Goal: Transaction & Acquisition: Obtain resource

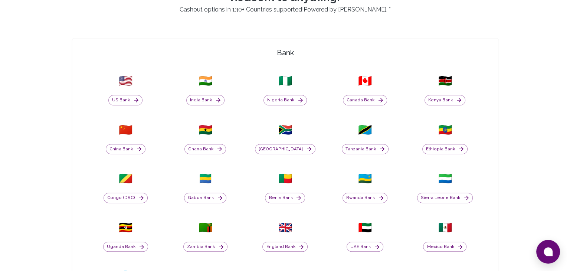
scroll to position [237, 0]
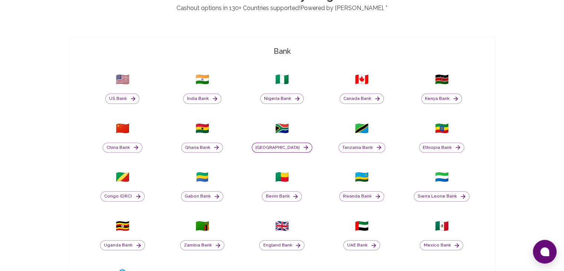
click at [284, 149] on button "[GEOGRAPHIC_DATA]" at bounding box center [282, 147] width 60 height 10
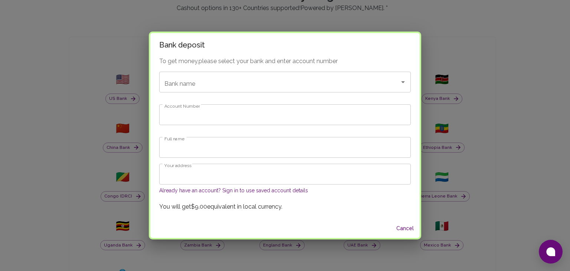
click at [202, 192] on button "Already have an account? Sign in to use saved account details" at bounding box center [233, 190] width 149 height 7
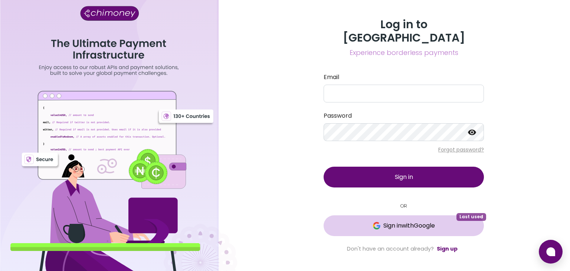
click at [389, 221] on span "Sign in with Google" at bounding box center [409, 225] width 52 height 9
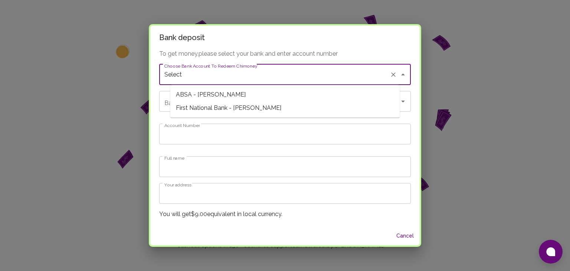
click at [301, 75] on input "Select" at bounding box center [275, 75] width 224 height 14
click at [256, 105] on span "First National Bank - [PERSON_NAME]" at bounding box center [285, 107] width 230 height 13
type input "First National Bank"
type input "63135276235"
type input "[PERSON_NAME]"
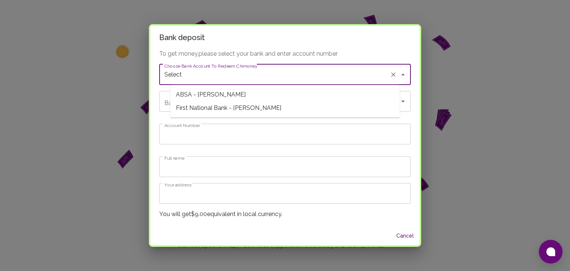
type input "First National Bank - [PERSON_NAME]"
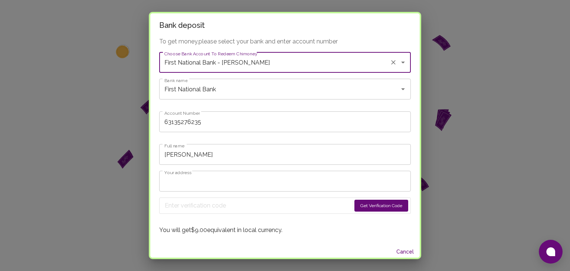
scroll to position [4, 0]
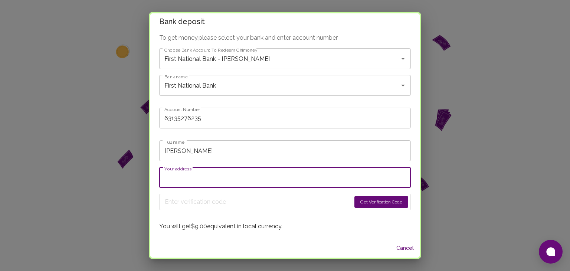
click at [230, 176] on input "Your address" at bounding box center [285, 177] width 252 height 21
click at [398, 59] on icon "Open" at bounding box center [402, 58] width 9 height 9
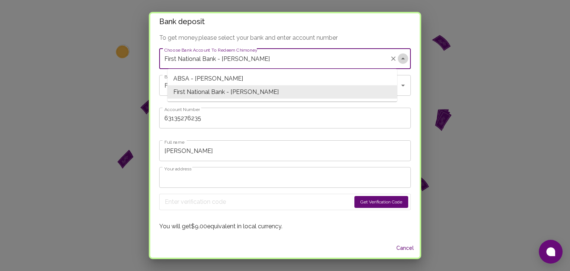
click at [398, 59] on icon "Close" at bounding box center [402, 58] width 9 height 9
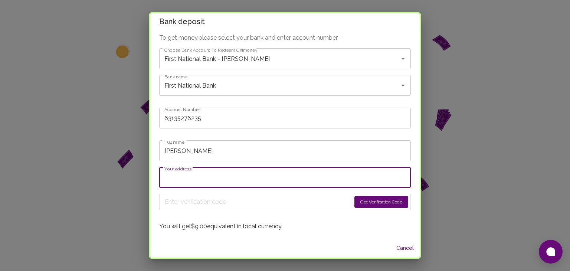
click at [207, 175] on input "Your address" at bounding box center [285, 177] width 252 height 21
type input "[EMAIL_ADDRESS][DOMAIN_NAME]"
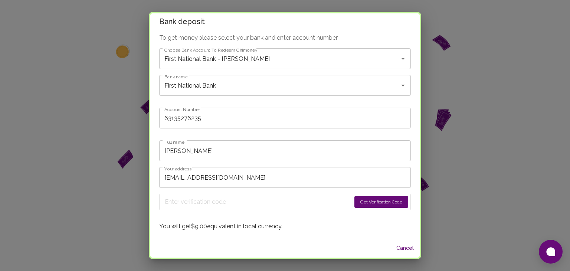
click at [362, 200] on button "Get Verification Code" at bounding box center [381, 202] width 54 height 12
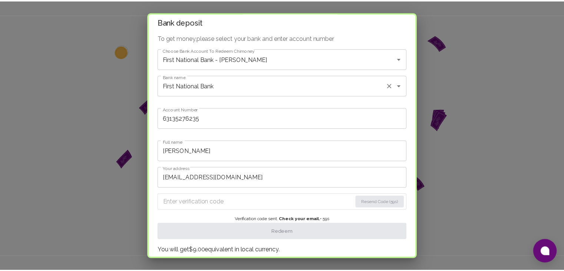
scroll to position [27, 0]
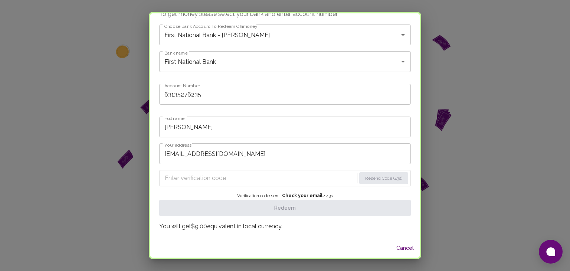
click at [275, 181] on input "Enter verification code" at bounding box center [260, 178] width 191 height 12
paste input "9254"
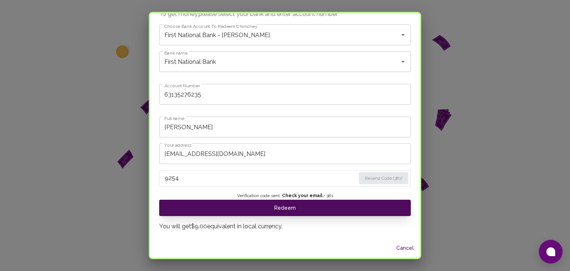
type input "9254"
click at [277, 207] on button "Redeem" at bounding box center [285, 208] width 252 height 16
